Goal: Navigation & Orientation: Find specific page/section

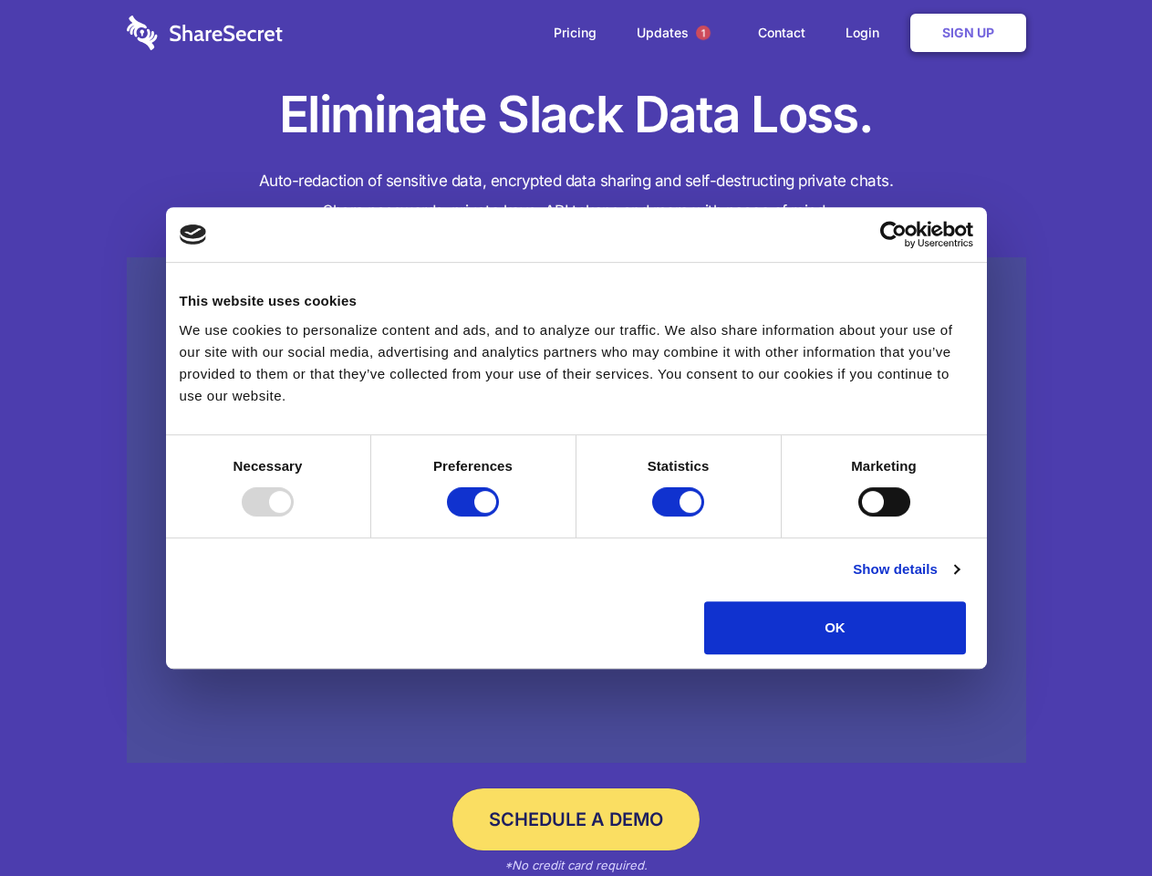
click at [294, 516] on div at bounding box center [268, 501] width 52 height 29
click at [499, 516] on input "Preferences" at bounding box center [473, 501] width 52 height 29
checkbox input "false"
click at [680, 516] on input "Statistics" at bounding box center [678, 501] width 52 height 29
checkbox input "false"
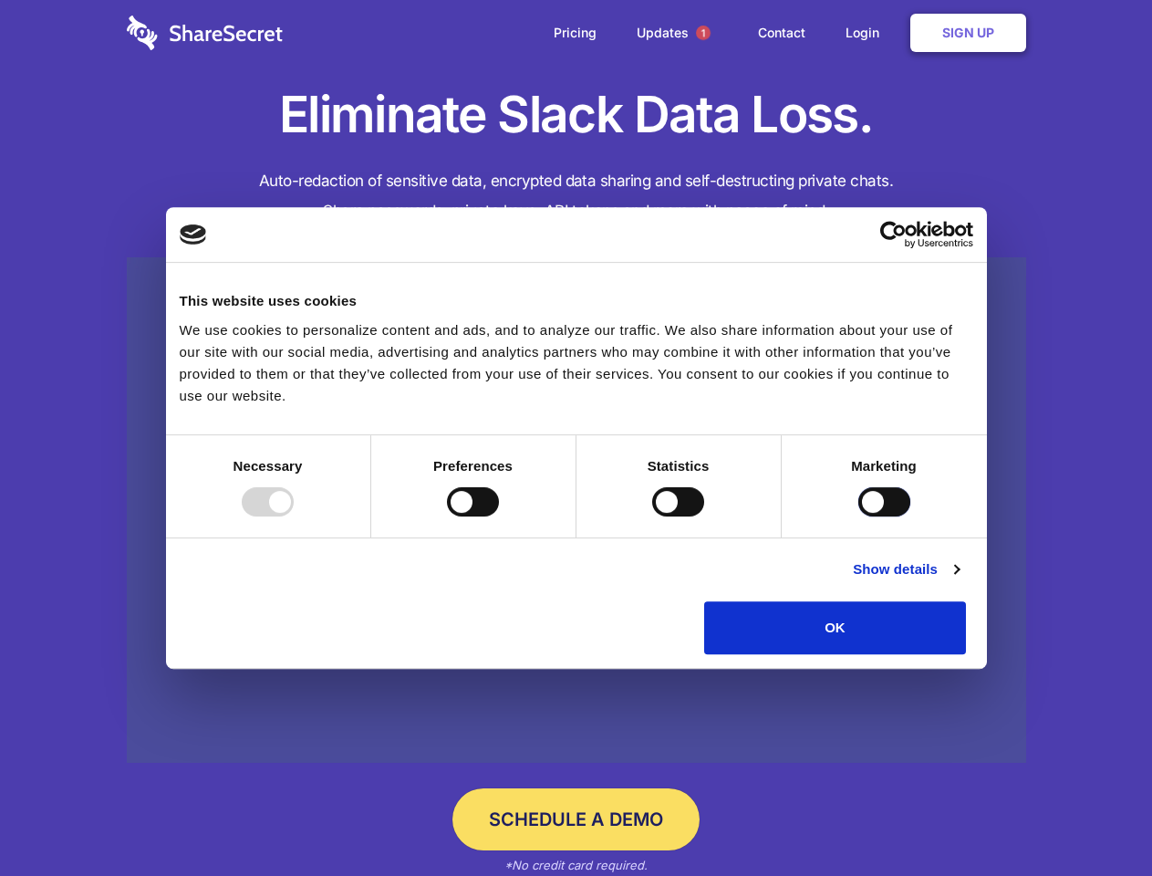
click at [858, 516] on input "Marketing" at bounding box center [884, 501] width 52 height 29
checkbox input "true"
click at [959, 580] on link "Show details" at bounding box center [906, 569] width 106 height 22
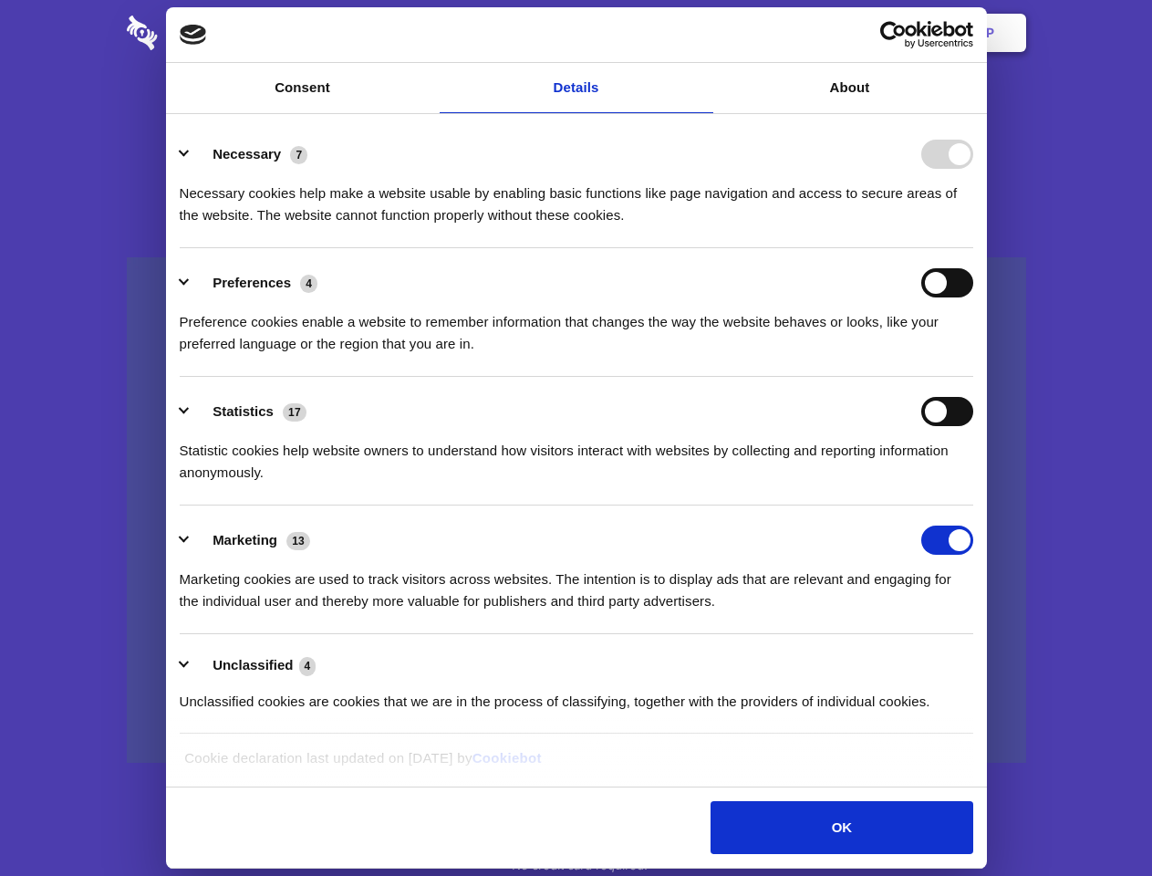
click at [973, 226] on div "Necessary 7 Necessary cookies help make a website usable by enabling basic func…" at bounding box center [576, 183] width 793 height 87
click at [702, 33] on span "1" at bounding box center [703, 33] width 15 height 15
